Goal: Use online tool/utility: Utilize a website feature to perform a specific function

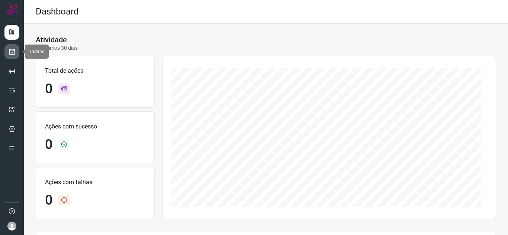
click at [10, 48] on icon at bounding box center [12, 51] width 8 height 7
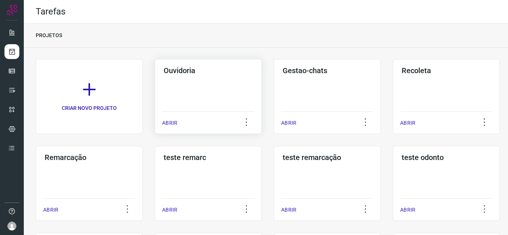
click at [171, 123] on p "ABRIR" at bounding box center [169, 123] width 15 height 8
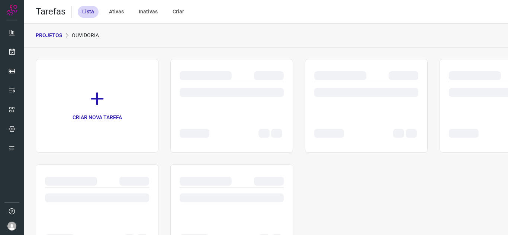
click at [247, 125] on div at bounding box center [232, 125] width 104 height 29
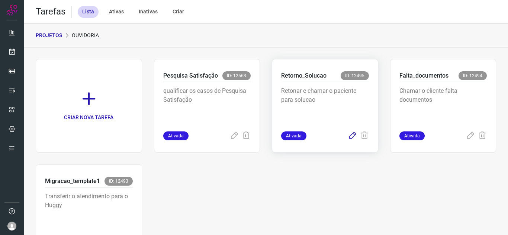
click at [349, 135] on icon at bounding box center [352, 136] width 9 height 9
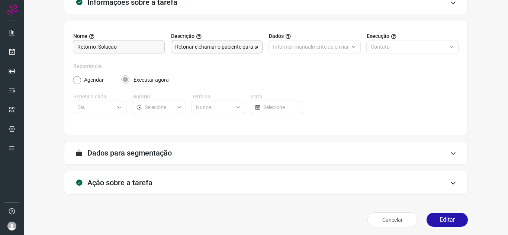
scroll to position [55, 0]
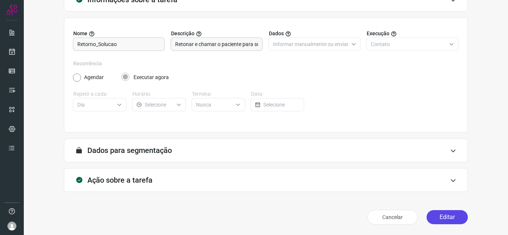
click at [442, 221] on button "Editar" at bounding box center [446, 217] width 41 height 14
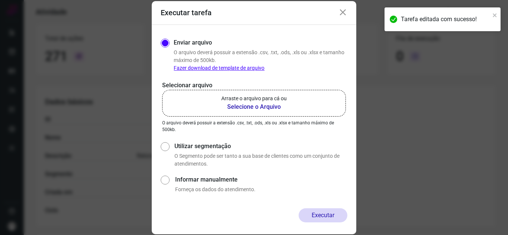
click at [267, 108] on b "Selecione o Arquivo" at bounding box center [253, 107] width 65 height 9
click at [0, 0] on input "Arraste o arquivo para cá ou Selecione o Arquivo" at bounding box center [0, 0] width 0 height 0
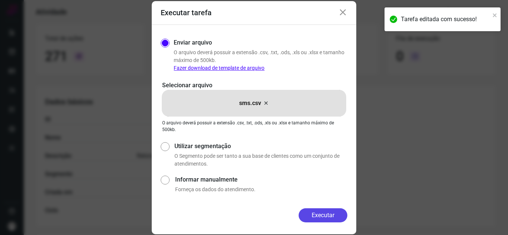
click at [328, 216] on button "Executar" at bounding box center [323, 216] width 49 height 14
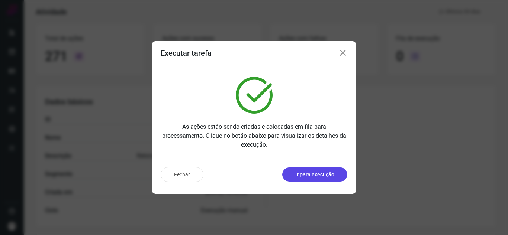
click at [309, 175] on p "Ir para execução" at bounding box center [314, 175] width 39 height 8
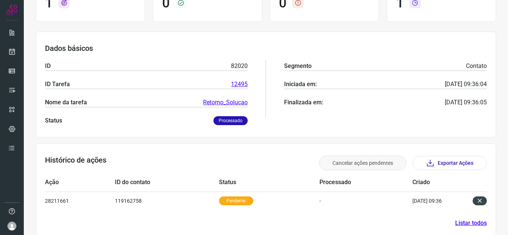
scroll to position [90, 0]
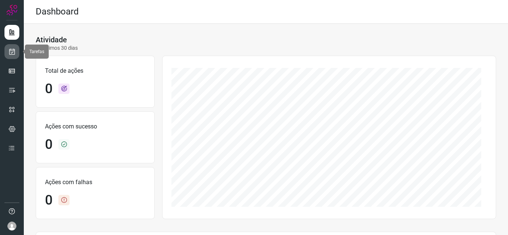
click at [14, 54] on icon at bounding box center [12, 51] width 8 height 7
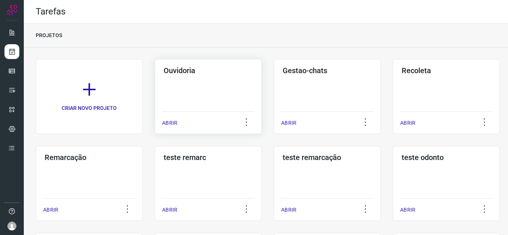
click at [164, 125] on p "ABRIR" at bounding box center [169, 123] width 15 height 8
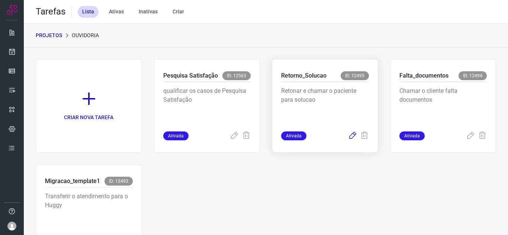
click at [351, 134] on icon at bounding box center [352, 136] width 9 height 9
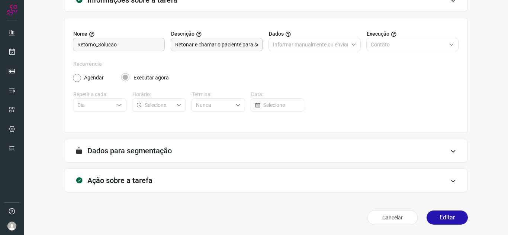
scroll to position [55, 0]
click at [434, 216] on button "Editar" at bounding box center [446, 217] width 41 height 14
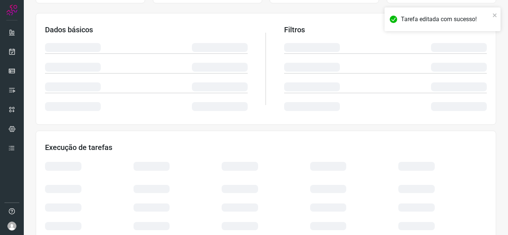
scroll to position [129, 0]
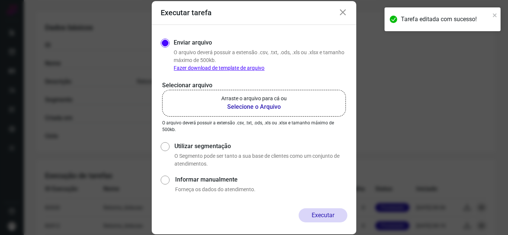
click at [244, 109] on b "Selecione o Arquivo" at bounding box center [253, 107] width 65 height 9
click at [0, 0] on input "Arraste o arquivo para cá ou Selecione o Arquivo" at bounding box center [0, 0] width 0 height 0
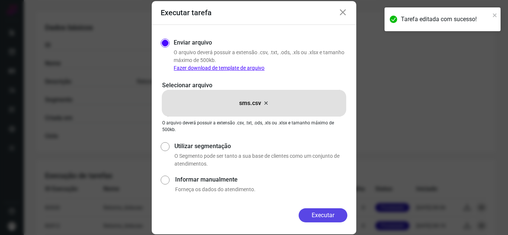
click at [326, 215] on button "Executar" at bounding box center [323, 216] width 49 height 14
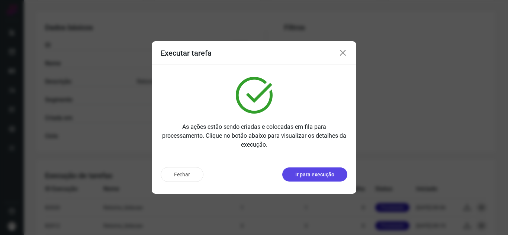
click at [312, 181] on button "Ir para execução" at bounding box center [314, 175] width 65 height 14
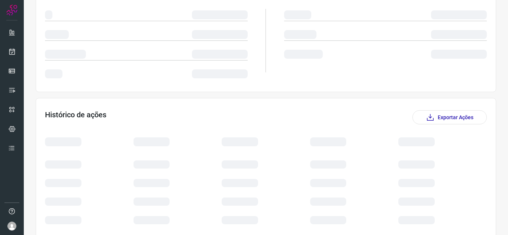
scroll to position [90, 0]
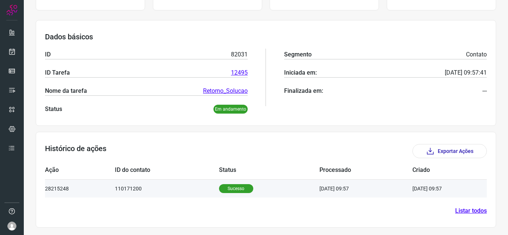
click at [171, 191] on td "110171200" at bounding box center [167, 189] width 104 height 18
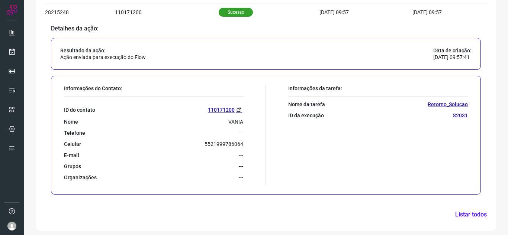
scroll to position [270, 0]
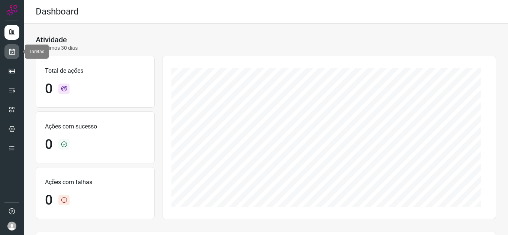
click at [12, 48] on icon at bounding box center [12, 51] width 8 height 7
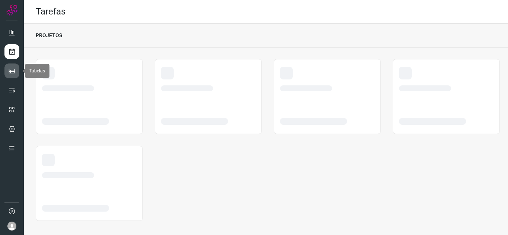
click at [16, 71] on link at bounding box center [11, 71] width 15 height 15
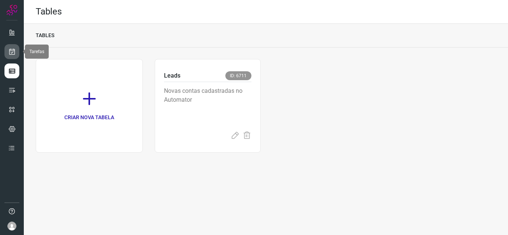
click at [18, 47] on link at bounding box center [11, 51] width 15 height 15
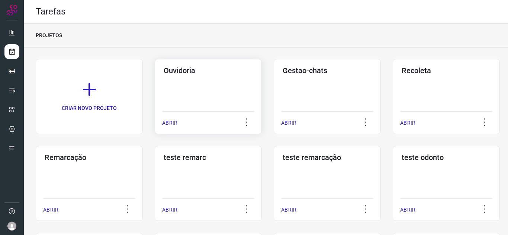
click at [171, 125] on p "ABRIR" at bounding box center [169, 123] width 15 height 8
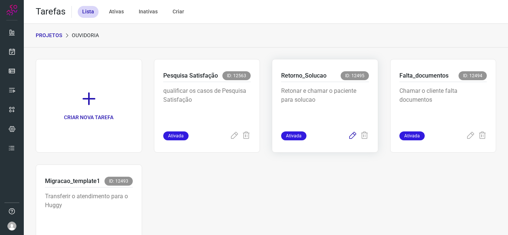
click at [350, 137] on icon at bounding box center [352, 136] width 9 height 9
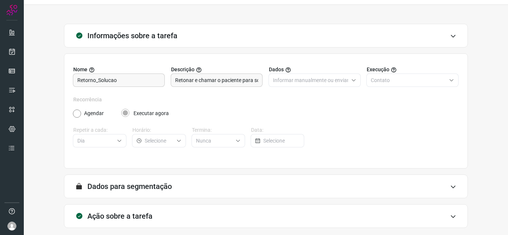
scroll to position [55, 0]
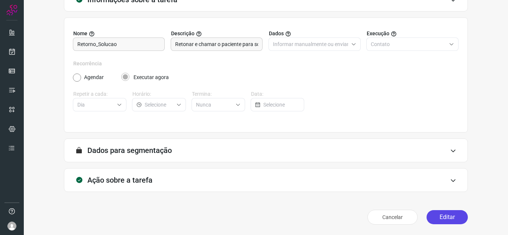
click at [452, 213] on button "Editar" at bounding box center [446, 217] width 41 height 14
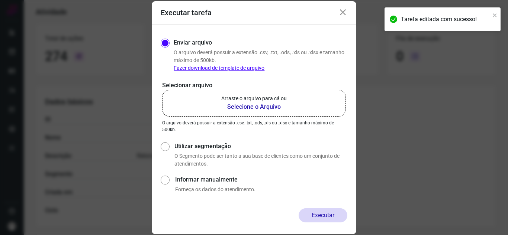
click at [239, 102] on p "Arraste o arquivo para cá ou" at bounding box center [253, 99] width 65 height 8
click at [0, 0] on input "Arraste o arquivo para cá ou Selecione o Arquivo" at bounding box center [0, 0] width 0 height 0
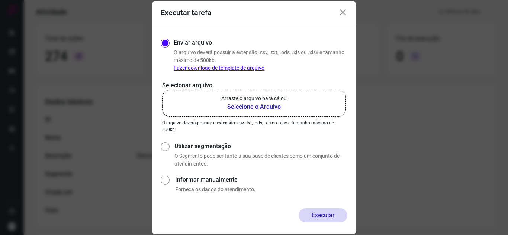
click at [251, 105] on b "Selecione o Arquivo" at bounding box center [253, 107] width 65 height 9
click at [0, 0] on input "Arraste o arquivo para cá ou Selecione o Arquivo" at bounding box center [0, 0] width 0 height 0
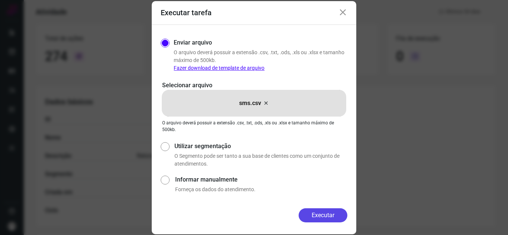
click at [328, 213] on button "Executar" at bounding box center [323, 216] width 49 height 14
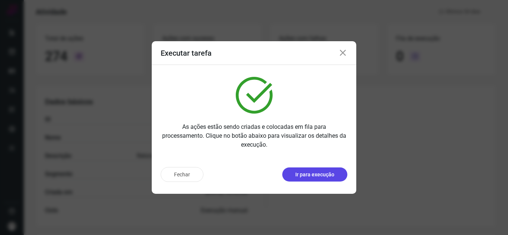
click at [321, 175] on p "Ir para execução" at bounding box center [314, 175] width 39 height 8
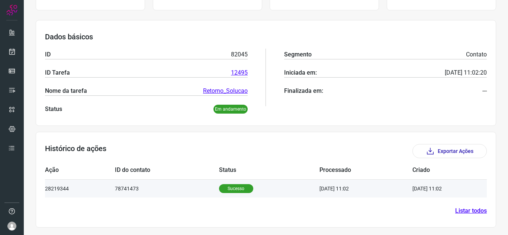
click at [302, 186] on td "Sucesso" at bounding box center [269, 189] width 101 height 18
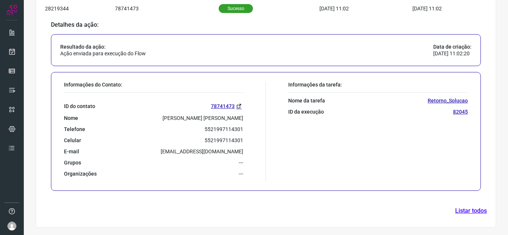
scroll to position [270, 0]
drag, startPoint x: 190, startPoint y: 117, endPoint x: 204, endPoint y: 117, distance: 14.1
click at [204, 117] on div "Nome Cezar Augusto Lopes" at bounding box center [153, 118] width 179 height 7
